Goal: Book appointment/travel/reservation

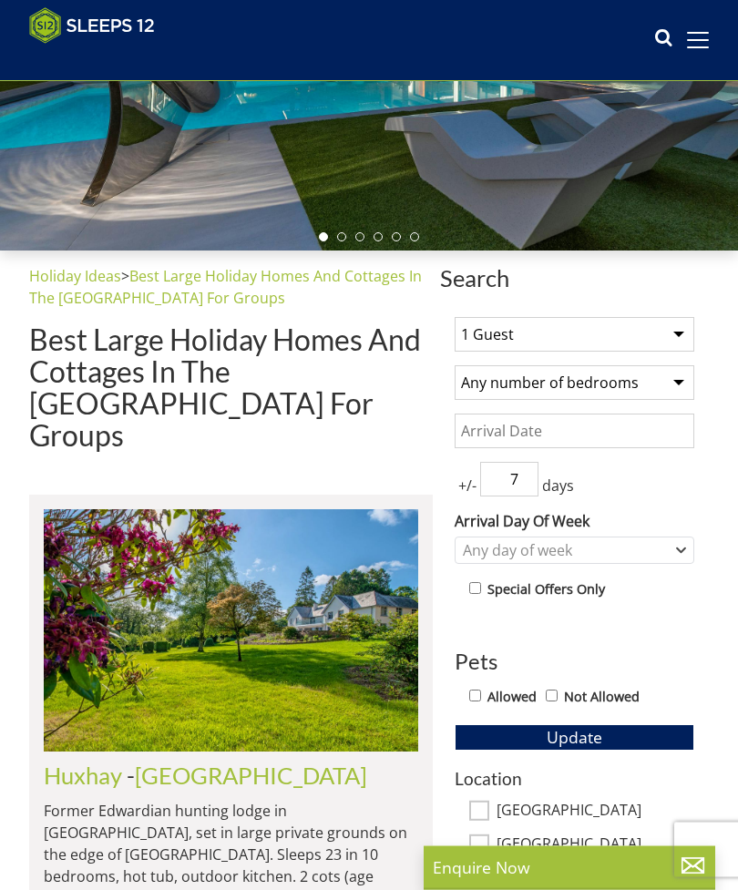
scroll to position [284, 0]
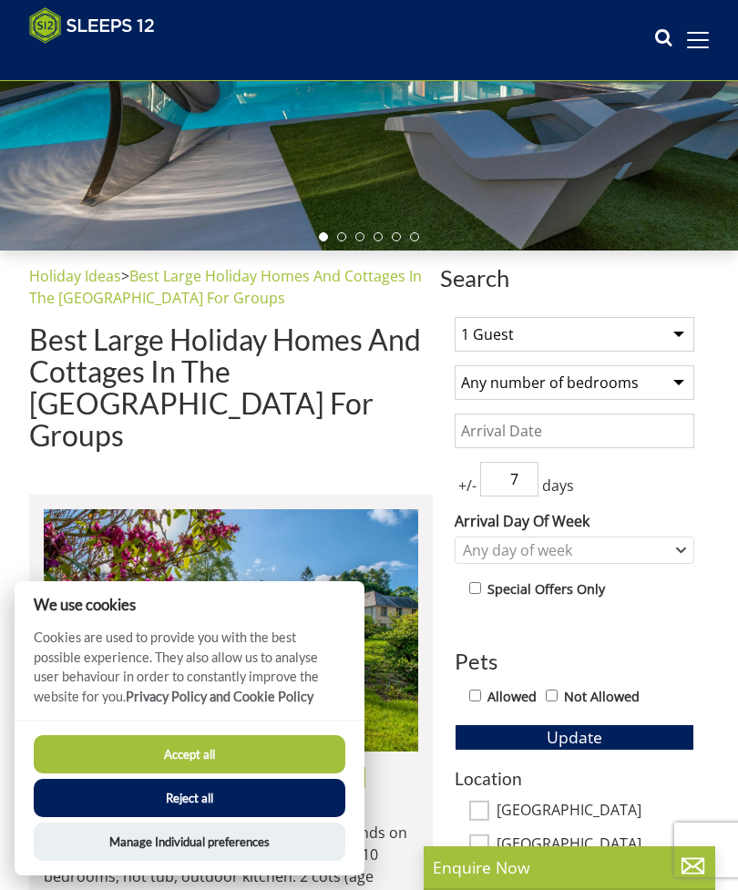
click at [661, 324] on select "1 Guest 2 Guests 3 Guests 4 Guests 5 Guests 6 Guests 7 Guests 8 Guests 9 Guests…" at bounding box center [575, 334] width 240 height 35
select select "11"
click at [646, 431] on input "Date" at bounding box center [575, 431] width 240 height 35
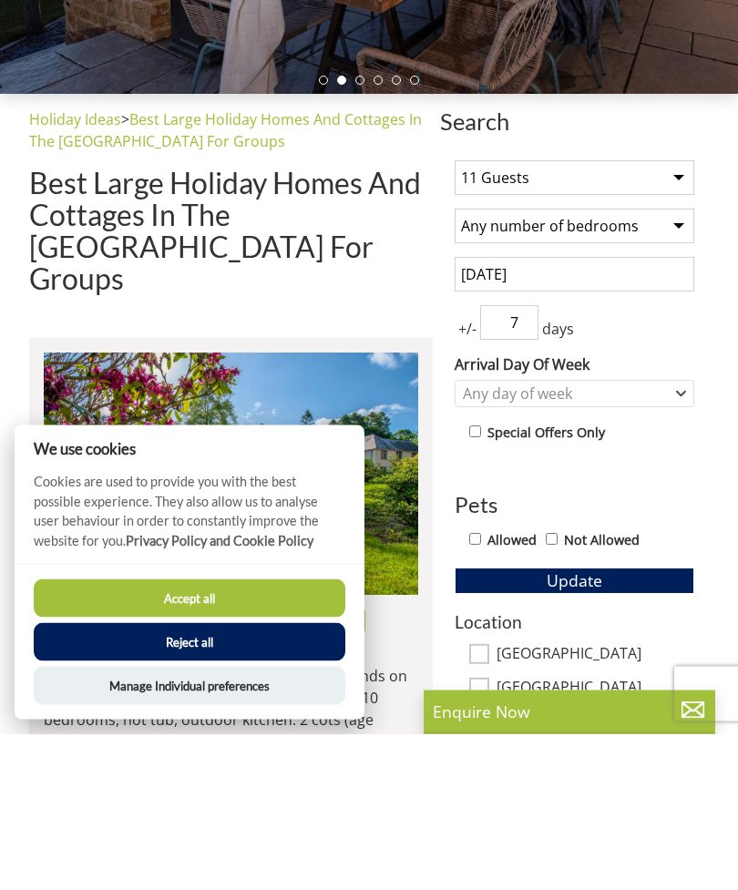
scroll to position [441, 0]
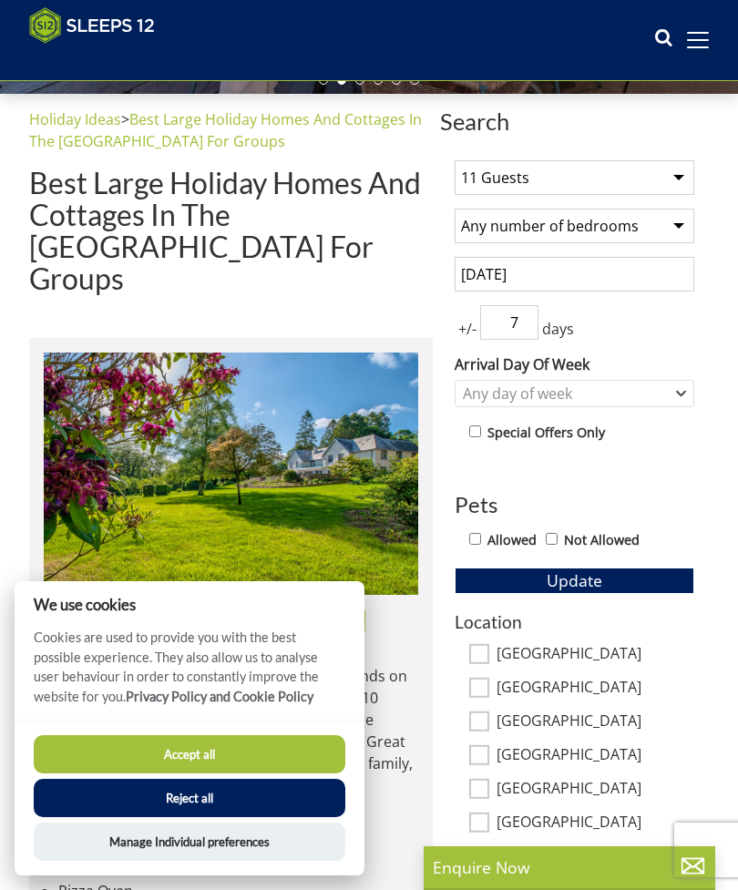
click at [629, 287] on input "[DATE]" at bounding box center [575, 274] width 240 height 35
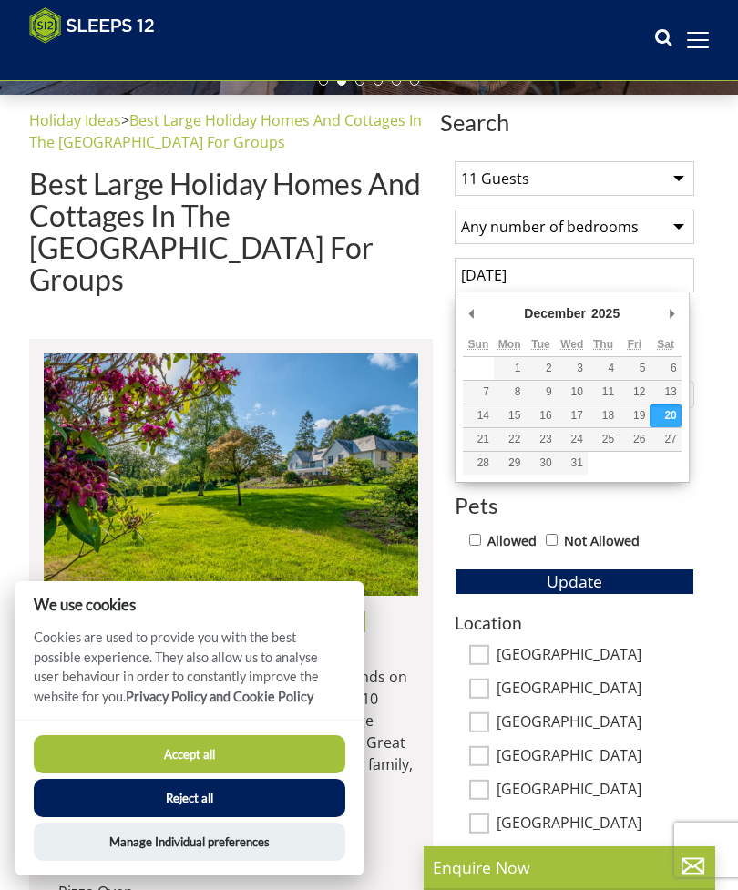
type input "[DATE]"
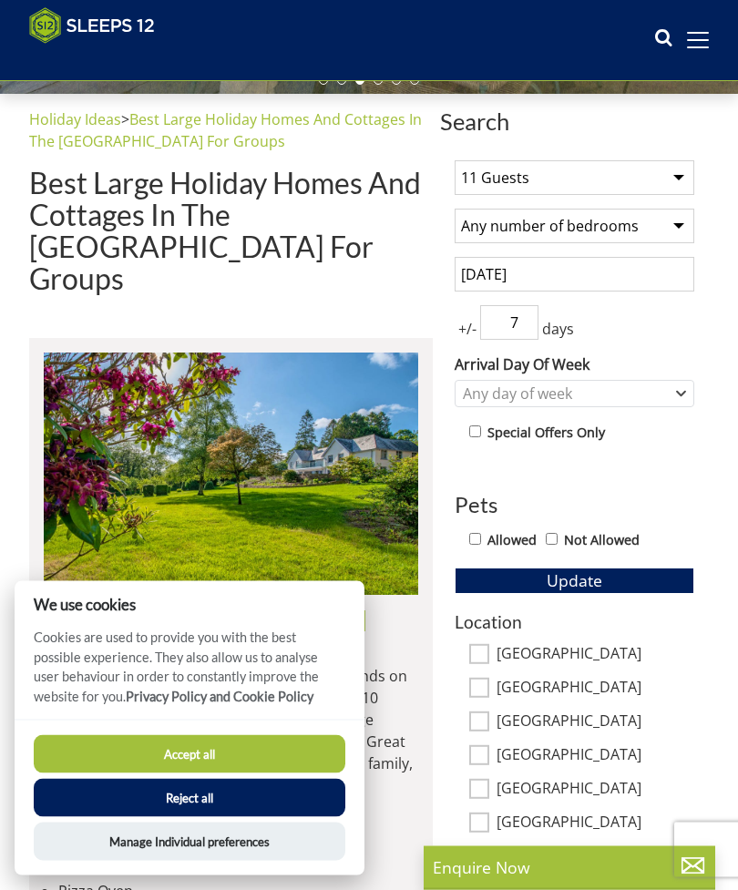
scroll to position [441, 0]
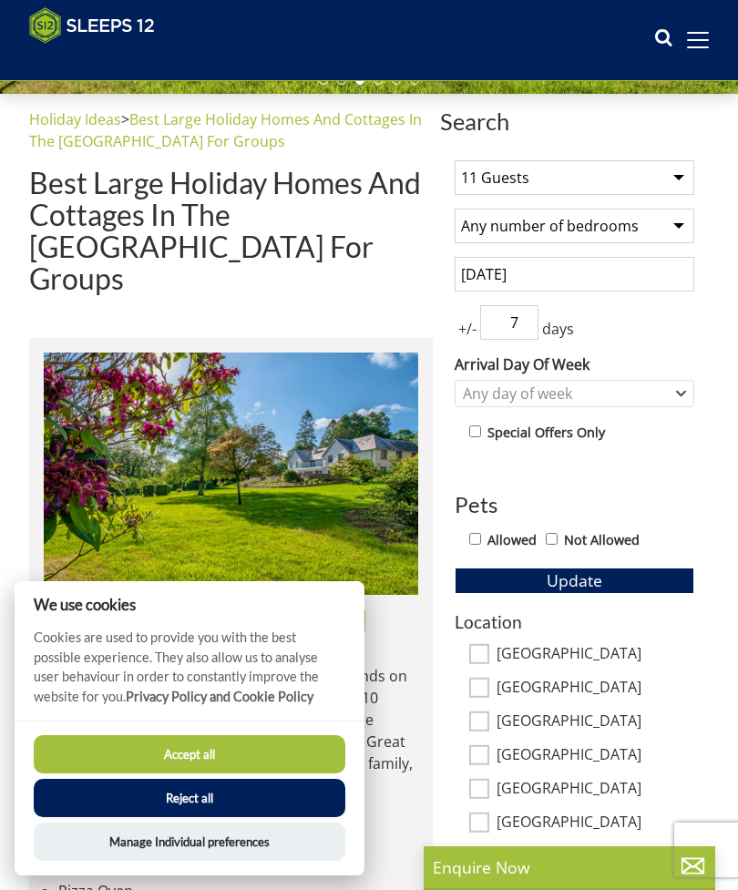
click at [525, 326] on input "7" at bounding box center [509, 322] width 58 height 35
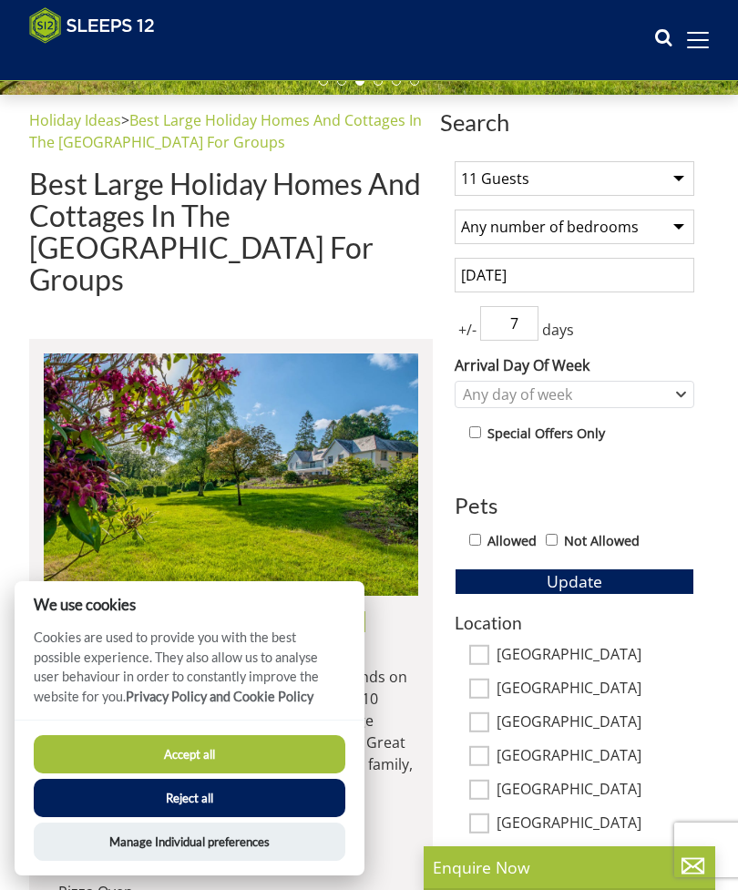
click at [534, 324] on input "7" at bounding box center [509, 323] width 58 height 35
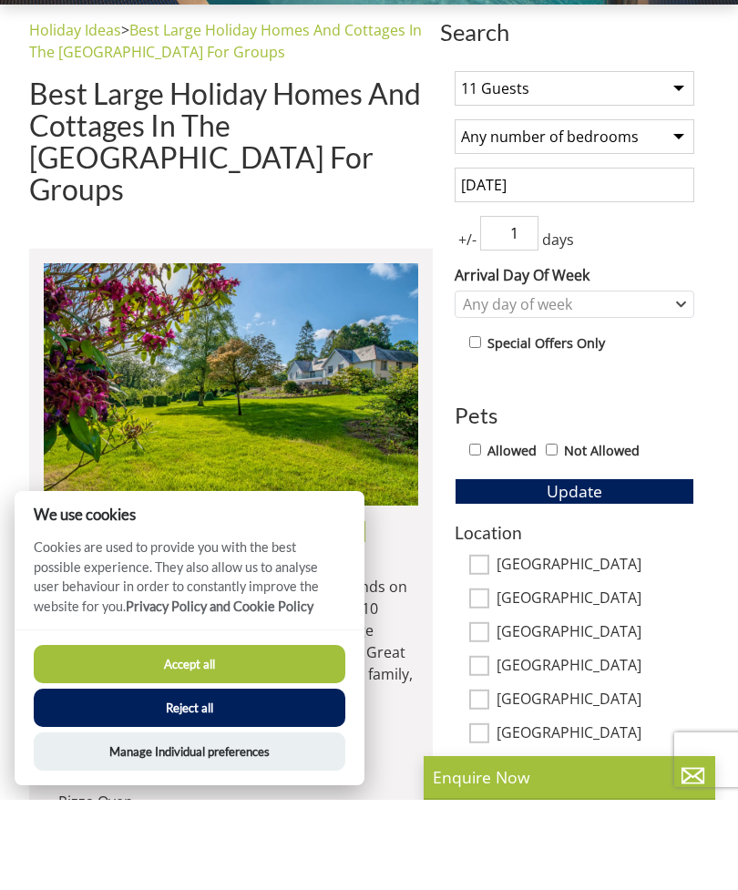
type input "1"
click at [489, 531] on label "Allowed" at bounding box center [511, 541] width 49 height 20
click at [481, 534] on input "Allowed" at bounding box center [475, 540] width 12 height 12
checkbox input "true"
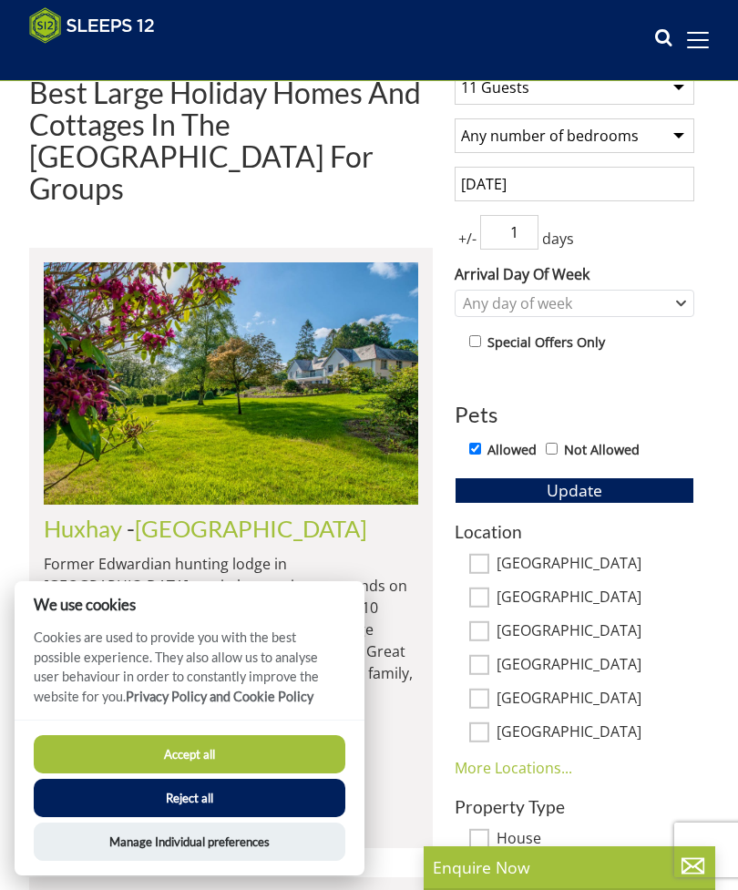
click at [587, 498] on span "Update" at bounding box center [575, 490] width 56 height 22
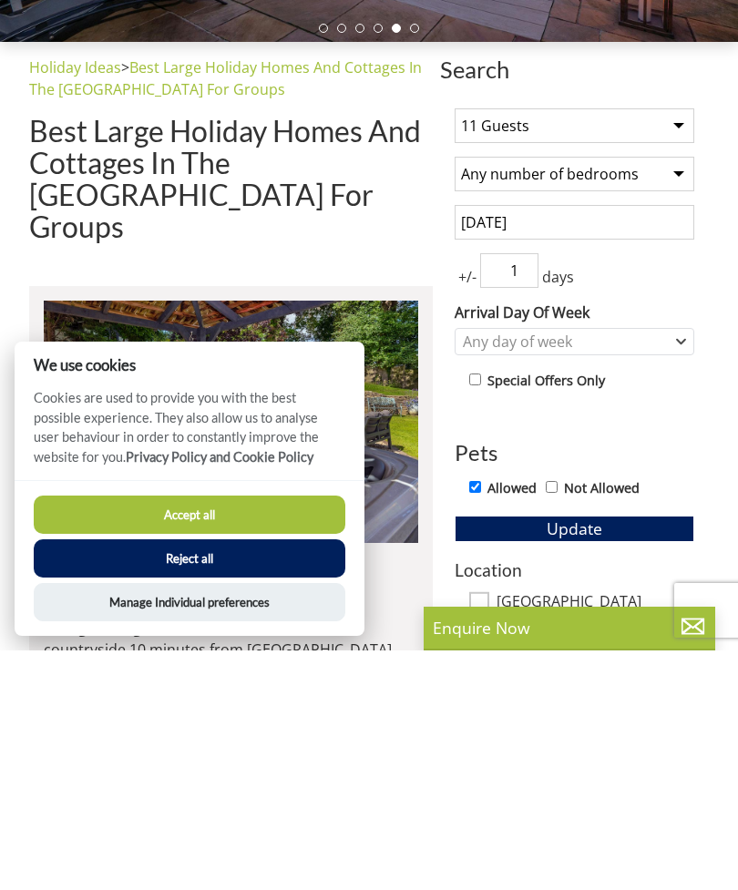
scroll to position [463, 0]
